Goal: Submit feedback/report problem: Provide input to the site owners about the experience or issues

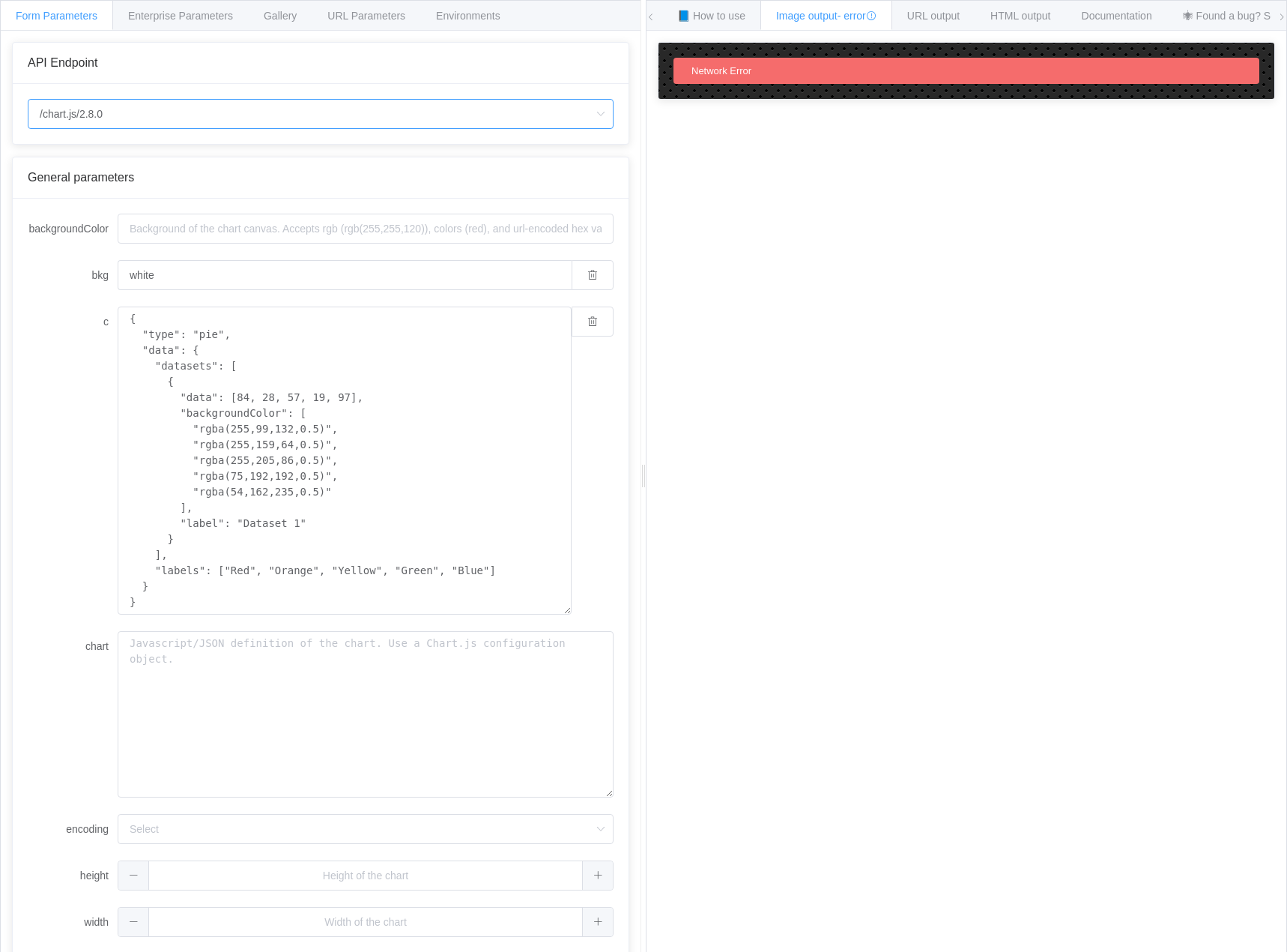
click at [241, 114] on input "/chart.js/2.8.0" at bounding box center [320, 114] width 586 height 30
click at [339, 17] on span "URL Parameters" at bounding box center [366, 16] width 78 height 12
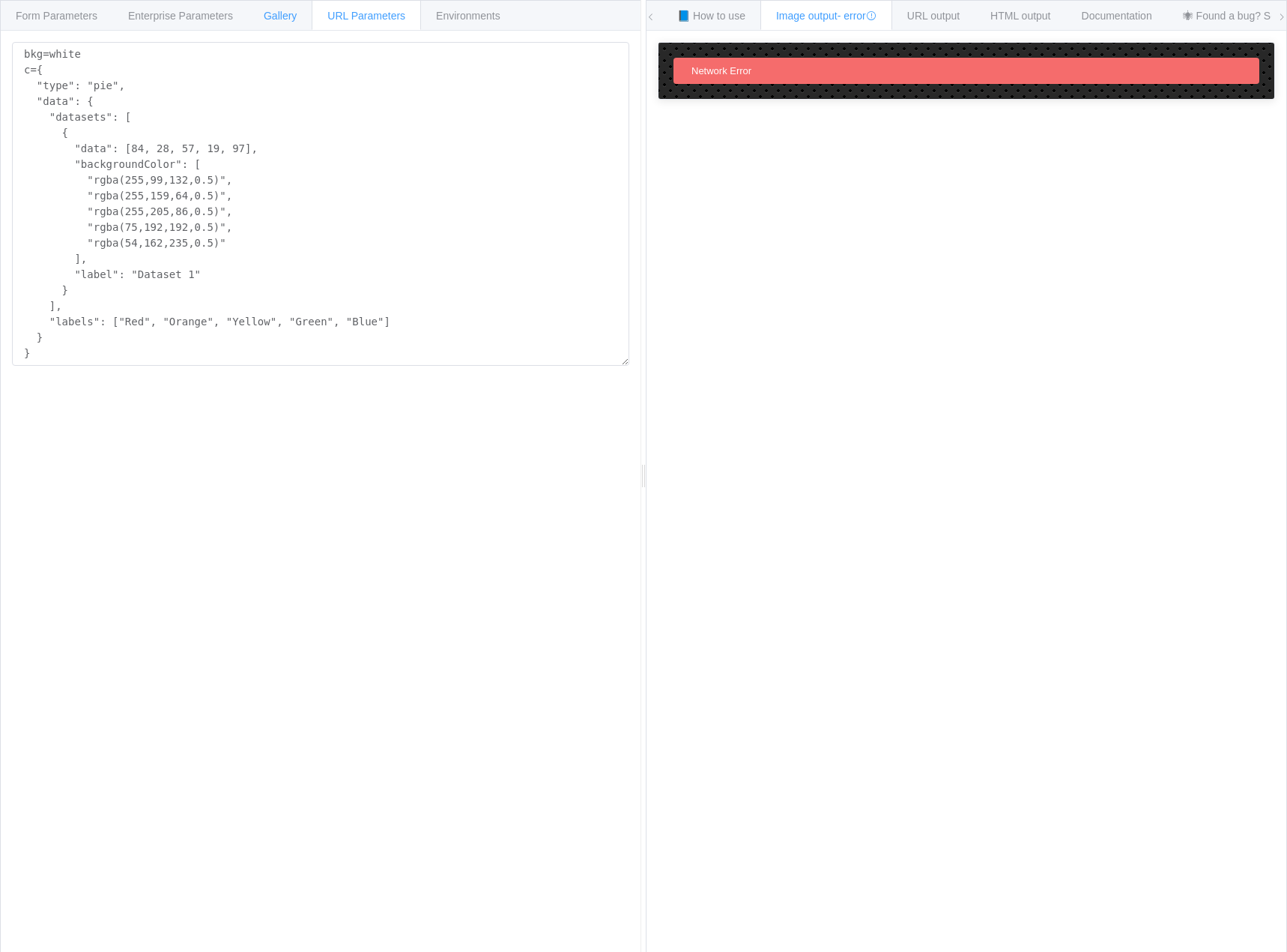
click at [265, 17] on span "Gallery" at bounding box center [280, 16] width 33 height 12
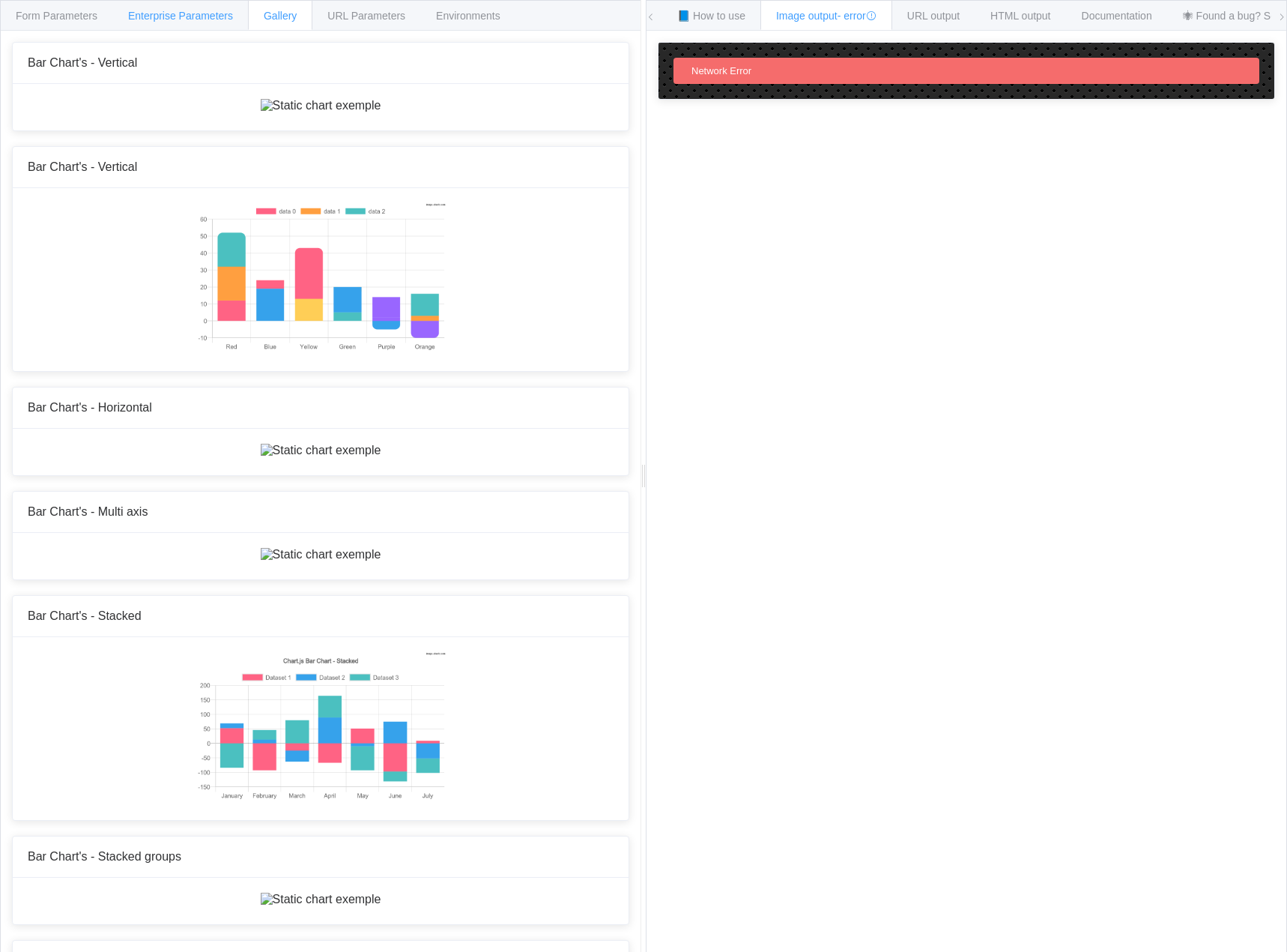
click at [184, 18] on span "Enterprise Parameters" at bounding box center [180, 16] width 105 height 12
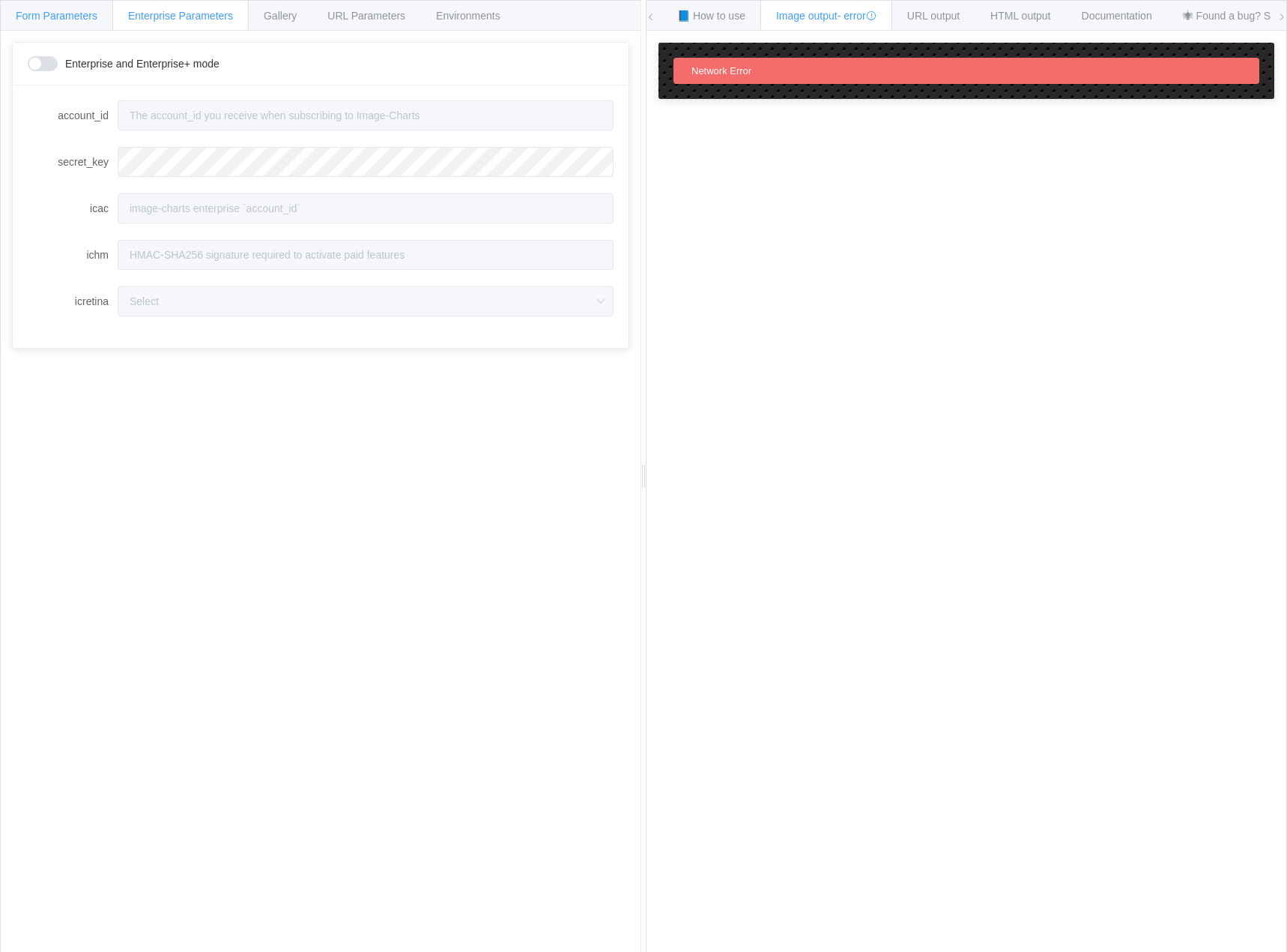
click at [60, 15] on span "Form Parameters" at bounding box center [57, 16] width 82 height 12
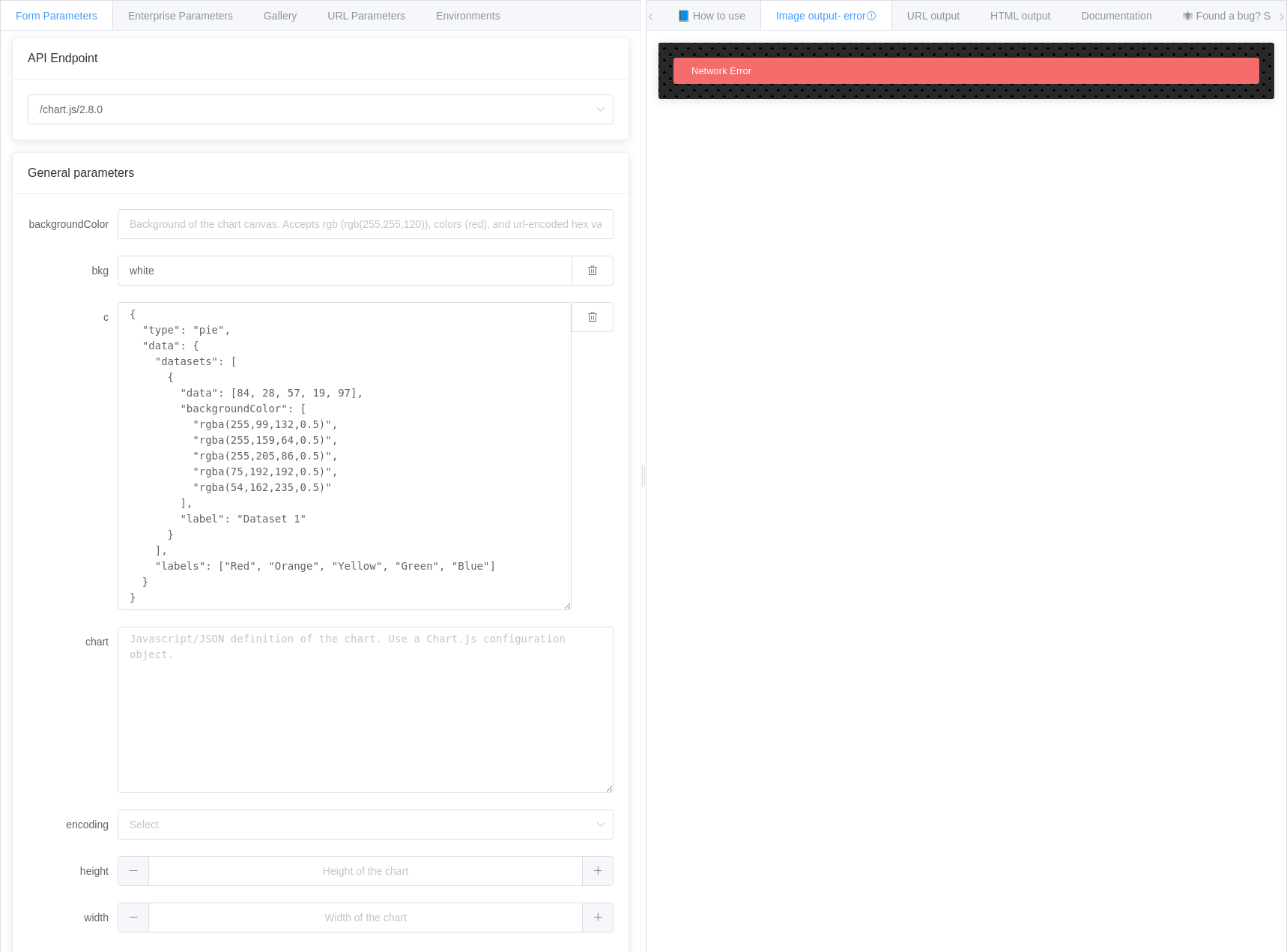
scroll to position [5, 0]
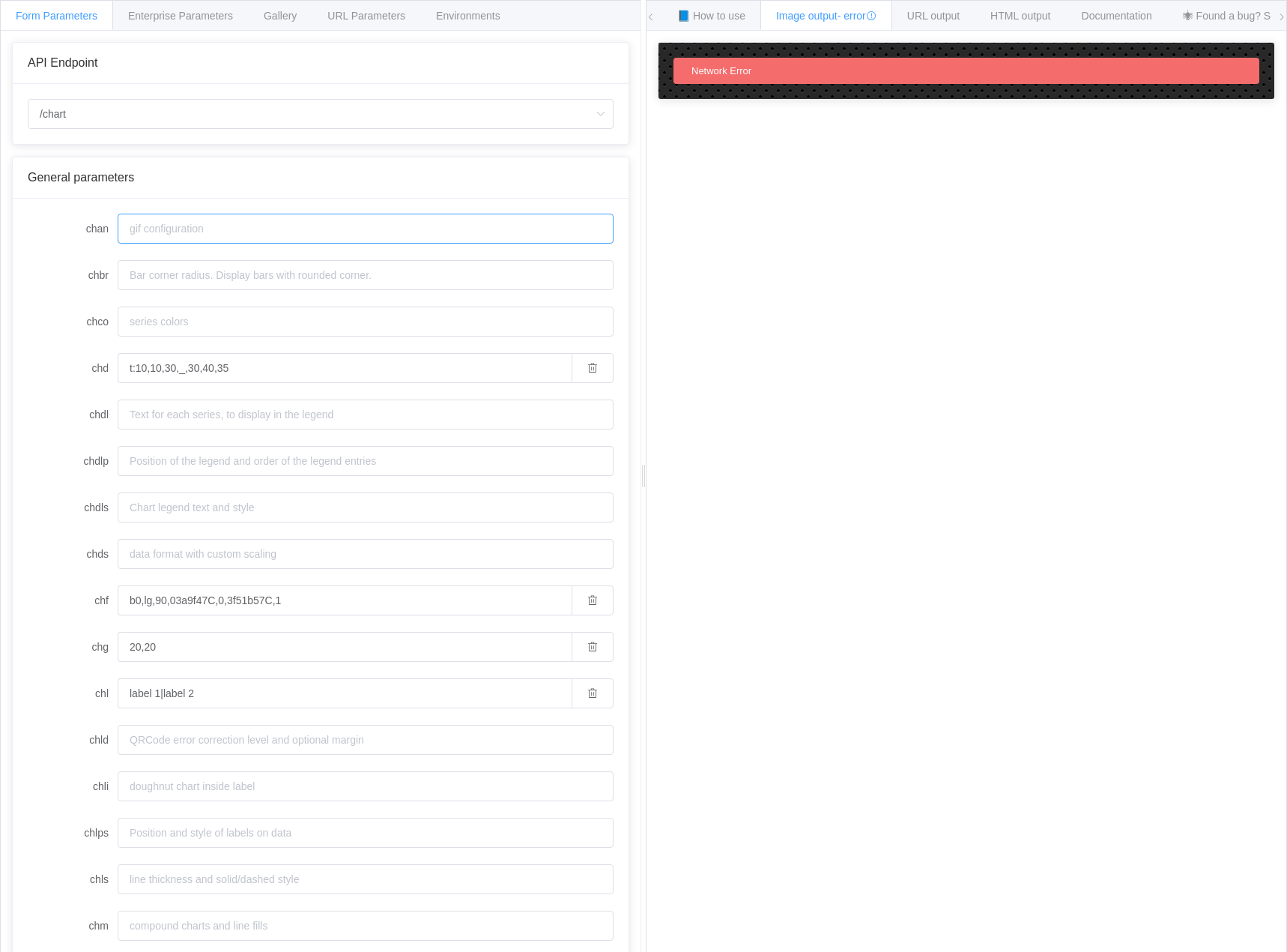
click at [240, 223] on input "chan" at bounding box center [365, 228] width 496 height 30
click at [156, 12] on span "Enterprise Parameters" at bounding box center [180, 16] width 105 height 12
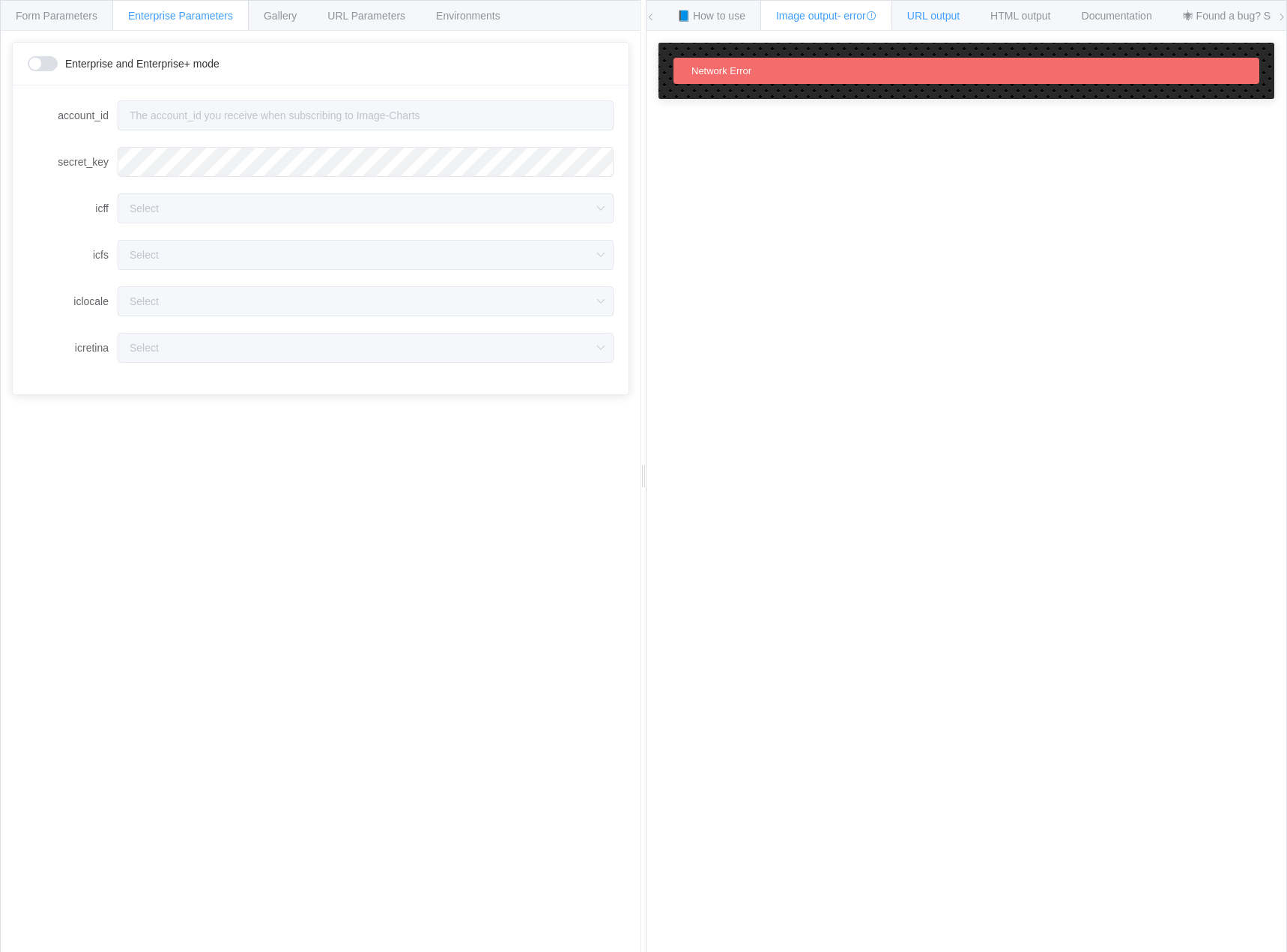
click at [954, 20] on span "URL output" at bounding box center [934, 16] width 52 height 12
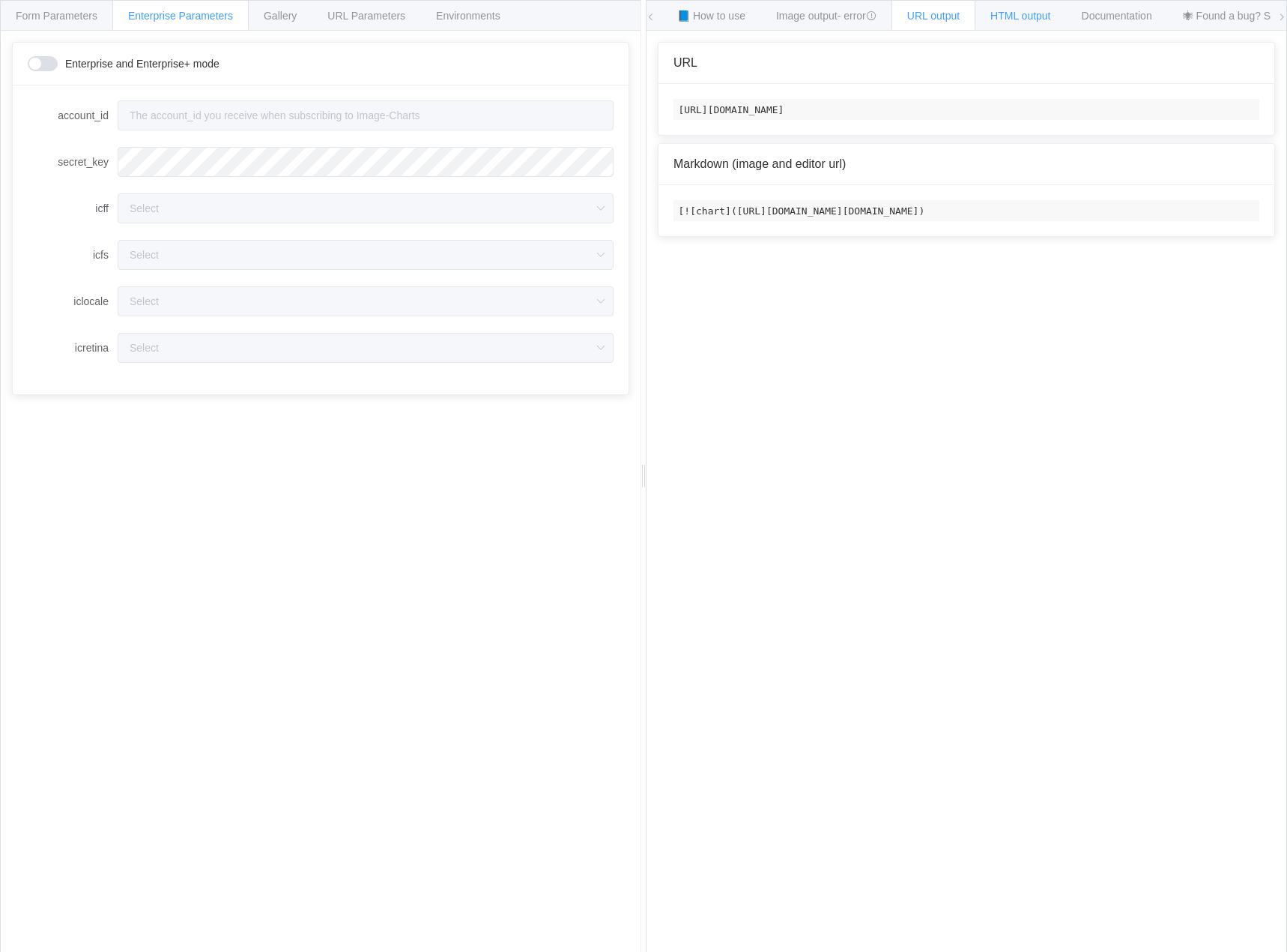
click at [1016, 17] on span "HTML output" at bounding box center [1020, 16] width 60 height 12
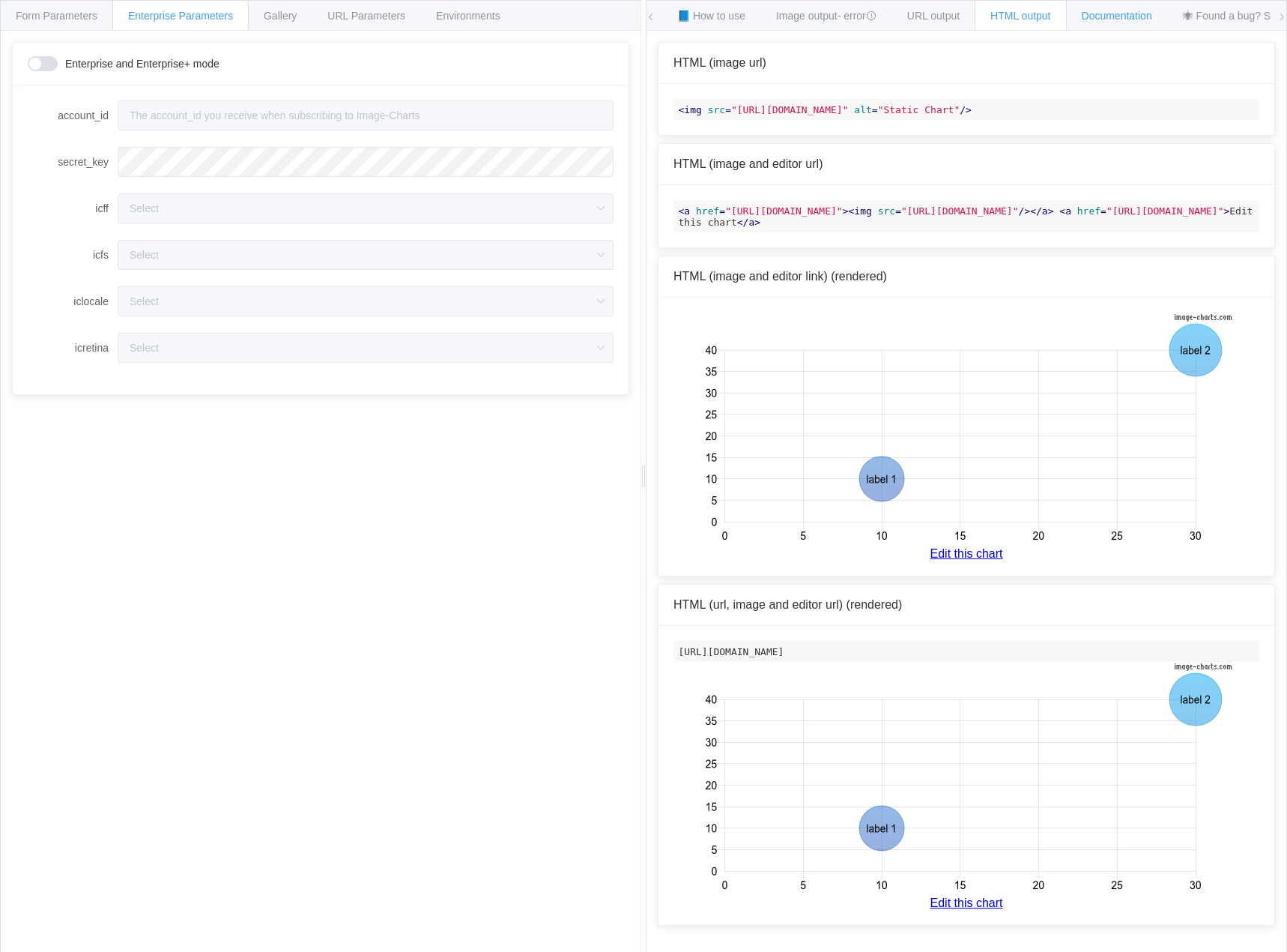
drag, startPoint x: 1095, startPoint y: 13, endPoint x: 1109, endPoint y: 13, distance: 14.0
click at [1096, 13] on span "Documentation" at bounding box center [1116, 16] width 70 height 12
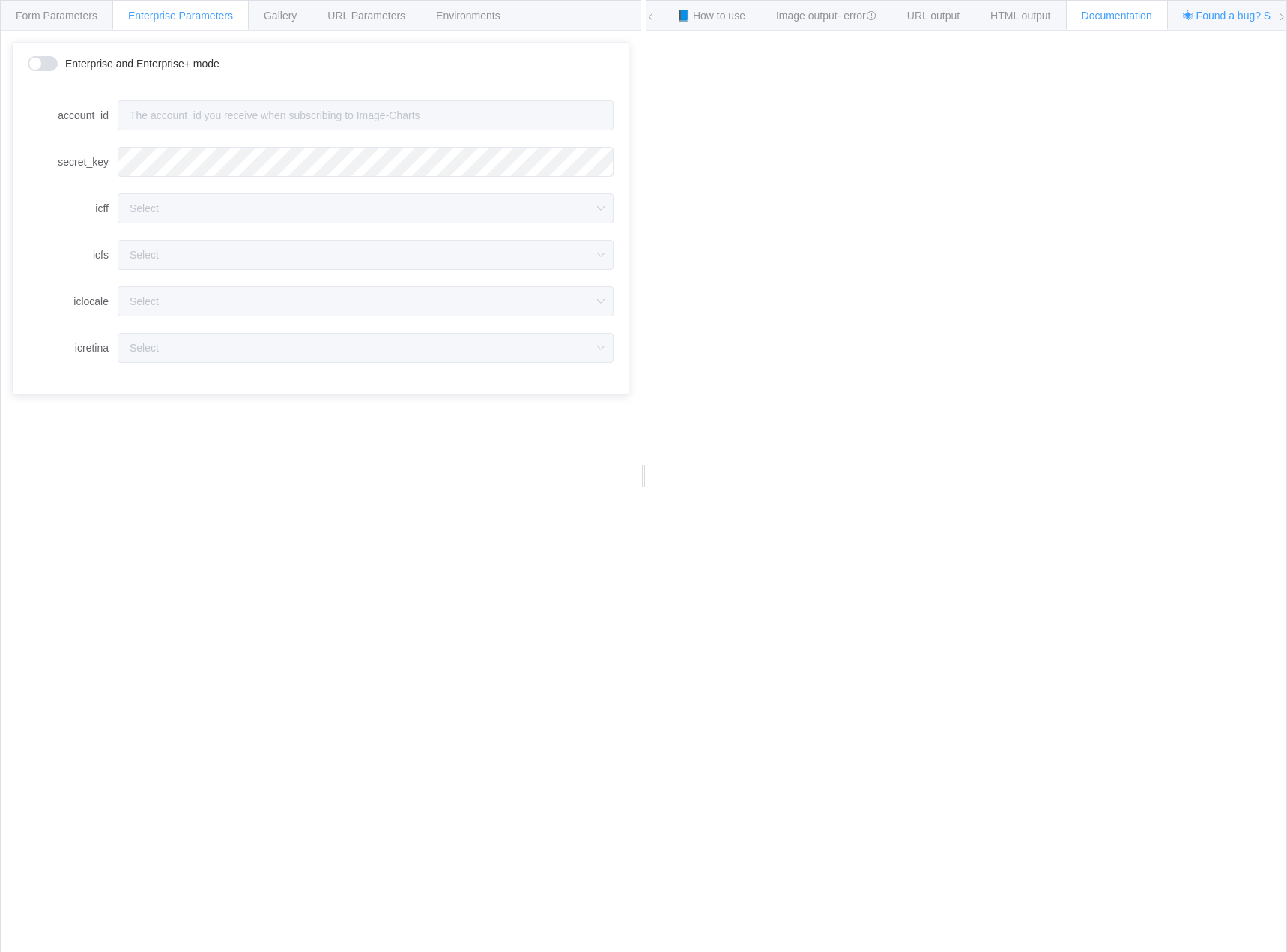
click at [1203, 19] on span "🕷 Found a bug? Send a feedback!" at bounding box center [1264, 16] width 163 height 12
click at [1203, 19] on span "🕷 Found a bug? Send a feedback!" at bounding box center [1167, 16] width 163 height 12
click at [74, 24] on div "Form Parameters" at bounding box center [57, 15] width 113 height 30
